Goal: Check status: Check status

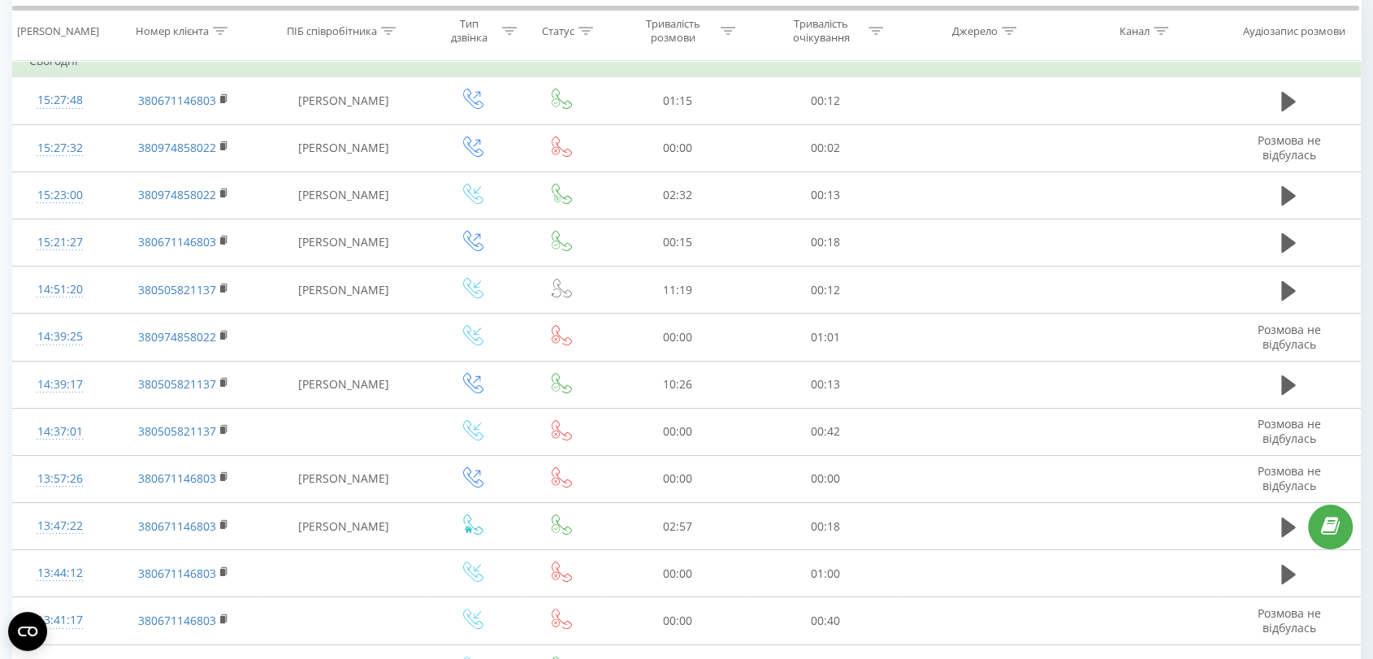
scroll to position [141, 0]
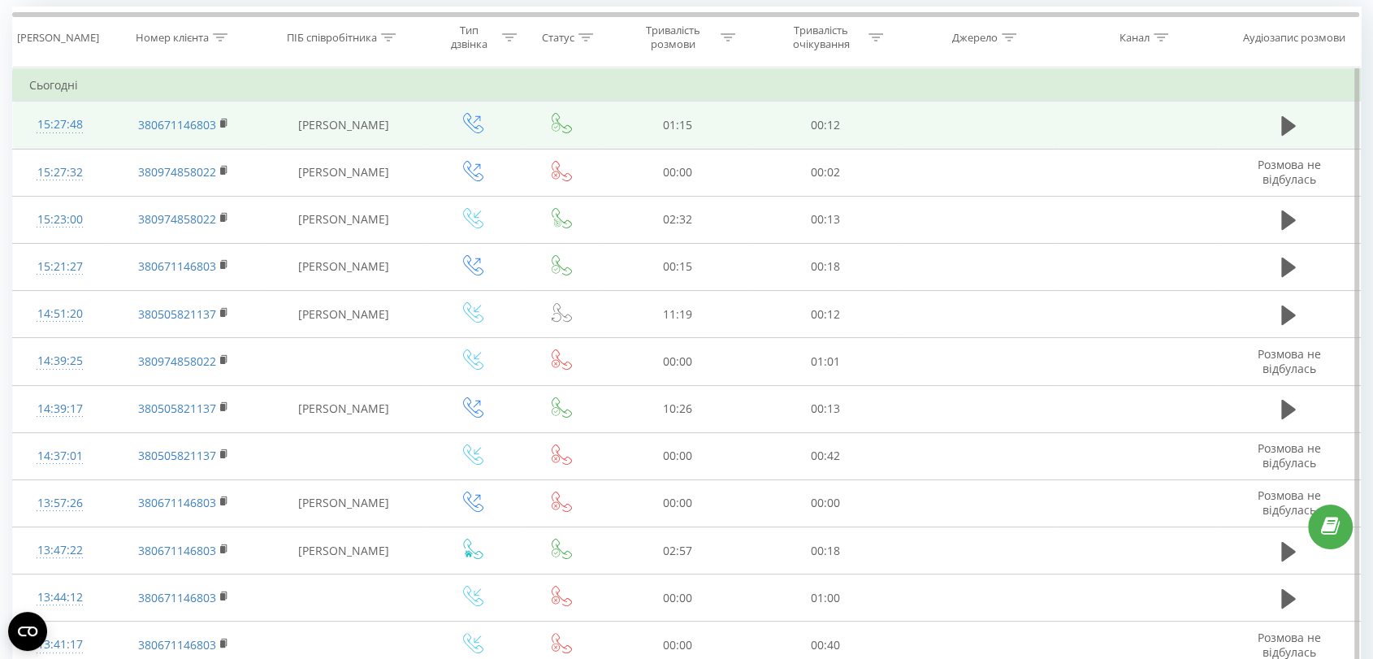
click at [60, 123] on div "15:27:48" at bounding box center [60, 125] width 62 height 32
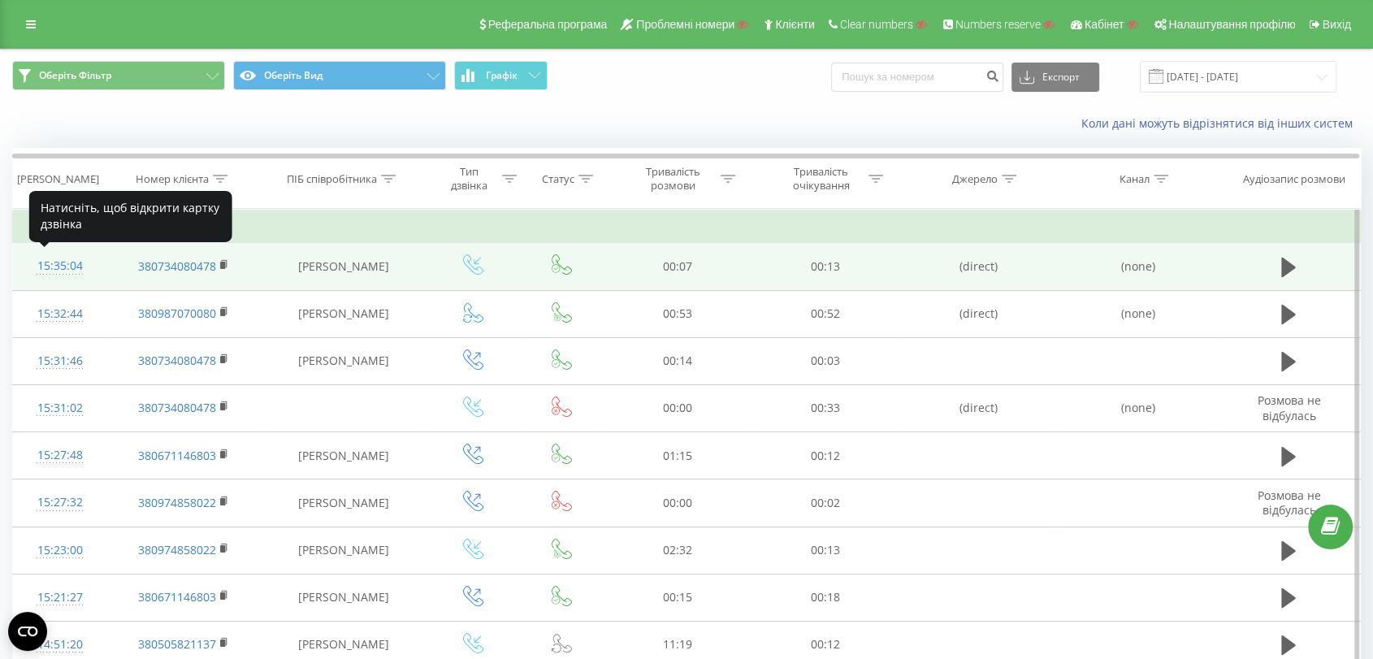
click at [63, 262] on div "15:35:04" at bounding box center [60, 266] width 62 height 32
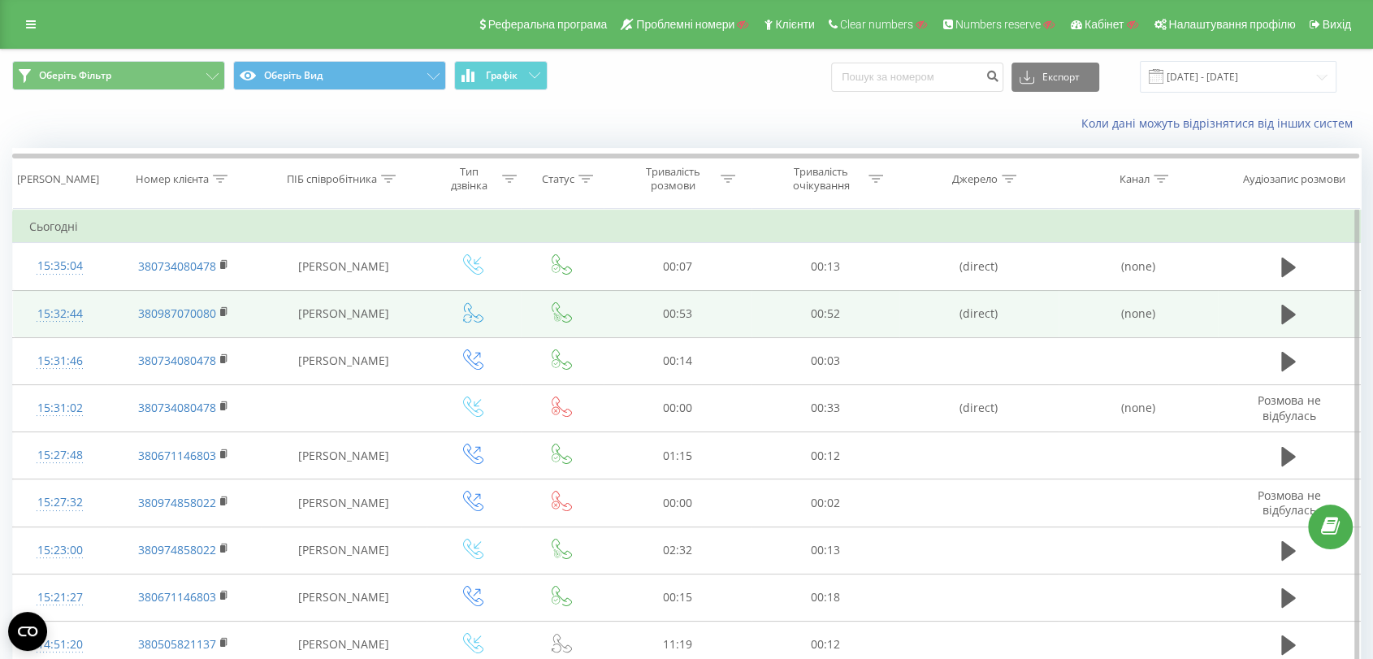
click at [58, 310] on div "15:32:44" at bounding box center [60, 314] width 62 height 32
